Goal: Navigation & Orientation: Understand site structure

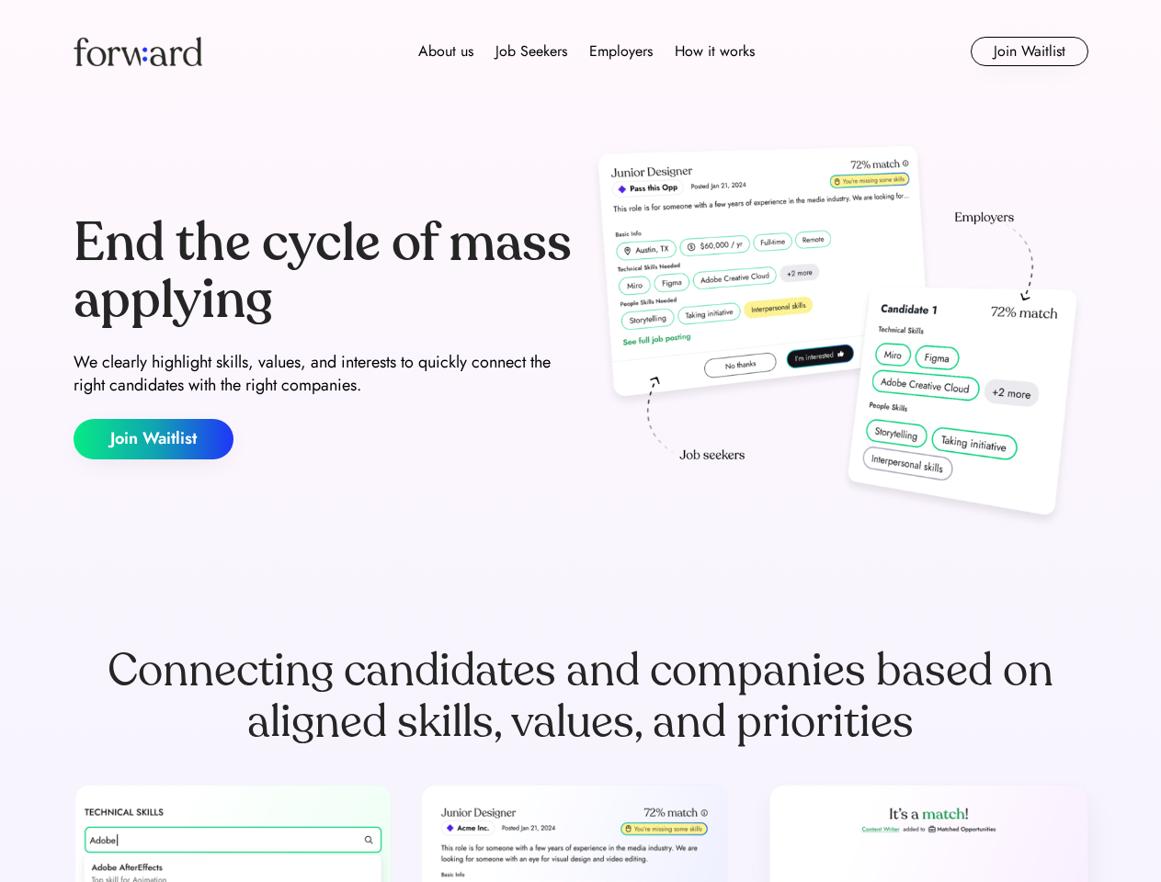
click at [580, 441] on div "End the cycle of mass applying We clearly highlight skills, values, and interes…" at bounding box center [581, 337] width 1015 height 395
click at [581, 51] on div "About us Job Seekers Employers How it works" at bounding box center [586, 51] width 724 height 22
click at [138, 51] on img at bounding box center [138, 51] width 129 height 29
click at [586, 51] on div "About us Job Seekers Employers How it works" at bounding box center [586, 51] width 724 height 22
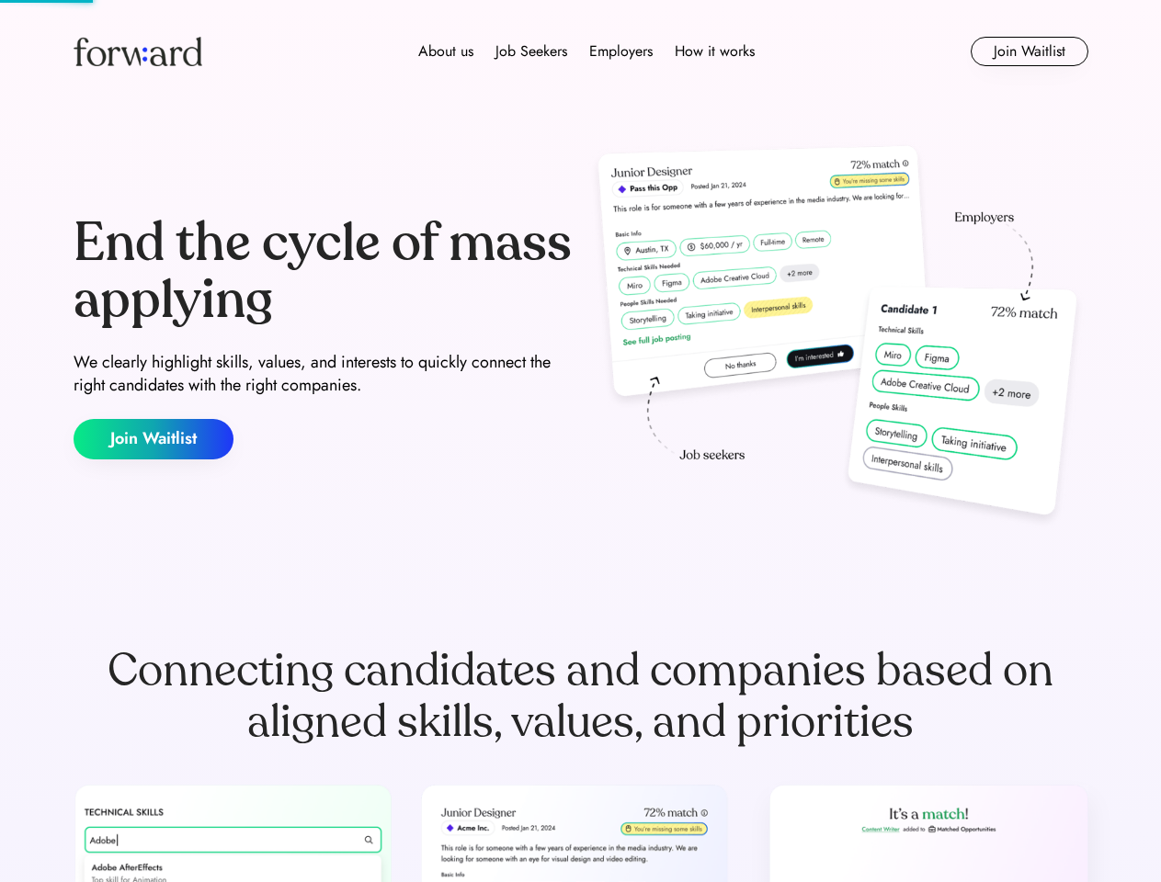
click at [446, 51] on div "About us" at bounding box center [445, 51] width 55 height 22
click at [531, 51] on div "Job Seekers" at bounding box center [531, 51] width 72 height 22
click at [620, 51] on div "Employers" at bounding box center [620, 51] width 63 height 22
